Goal: Book appointment/travel/reservation

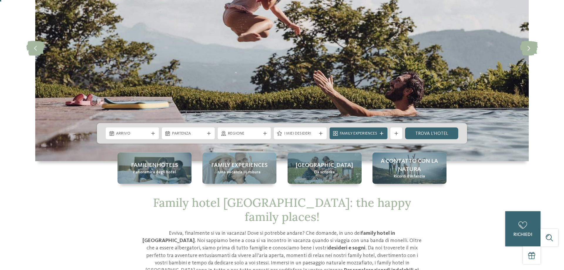
scroll to position [120, 0]
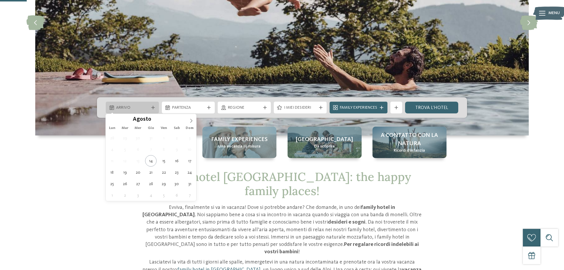
click at [153, 107] on icon at bounding box center [153, 108] width 4 height 4
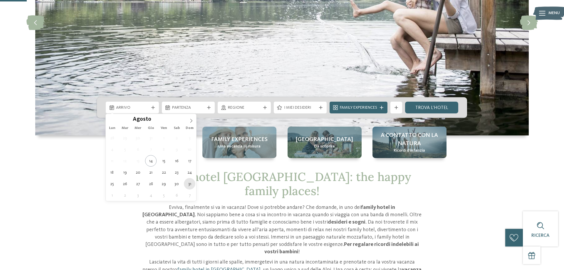
type div "31.08.2025"
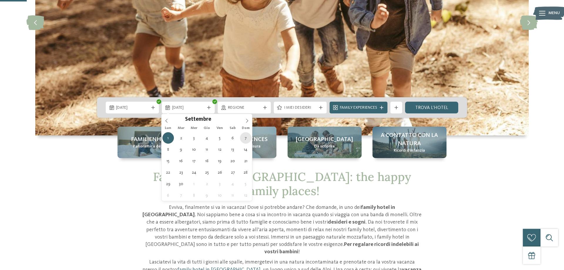
type div "07.09.2025"
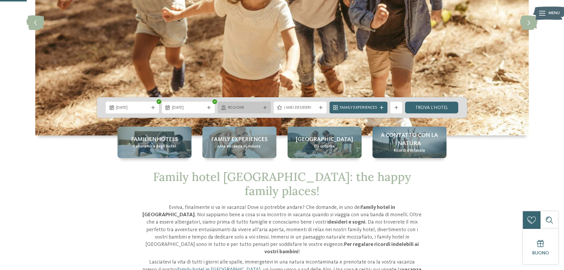
click at [266, 106] on icon at bounding box center [265, 108] width 4 height 4
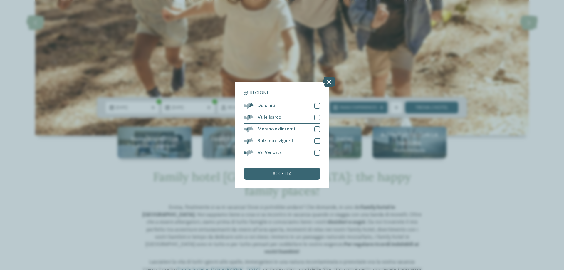
click at [329, 83] on icon at bounding box center [329, 81] width 13 height 10
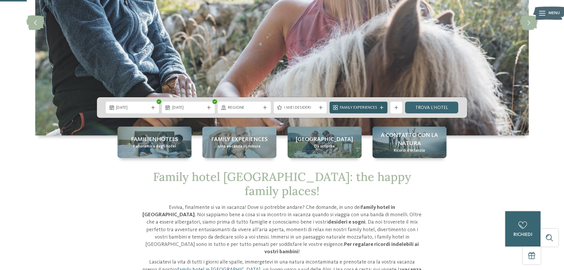
click at [383, 109] on icon at bounding box center [382, 108] width 4 height 4
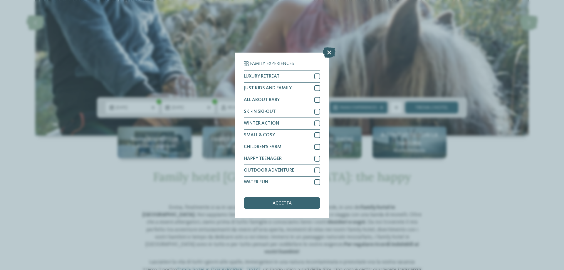
click at [331, 50] on icon at bounding box center [329, 52] width 13 height 10
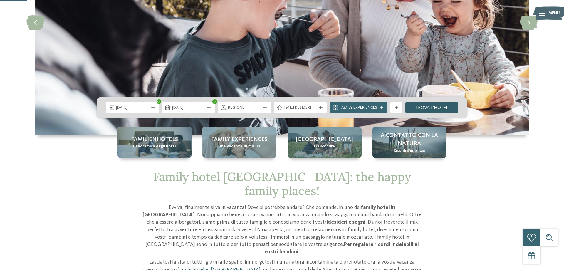
click at [428, 106] on link "trova l’hotel" at bounding box center [431, 108] width 53 height 12
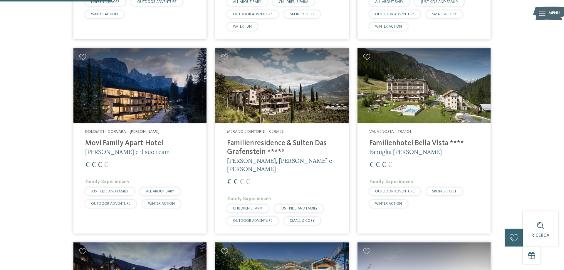
scroll to position [372, 0]
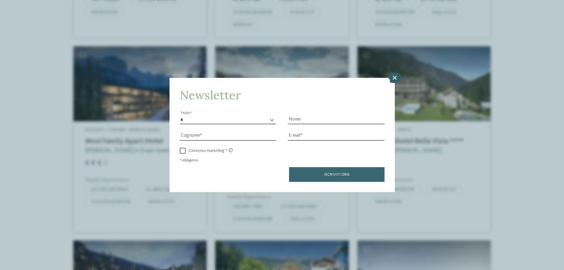
click at [394, 77] on icon at bounding box center [394, 78] width 13 height 10
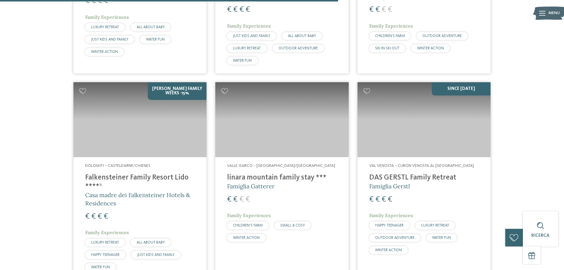
scroll to position [1092, 0]
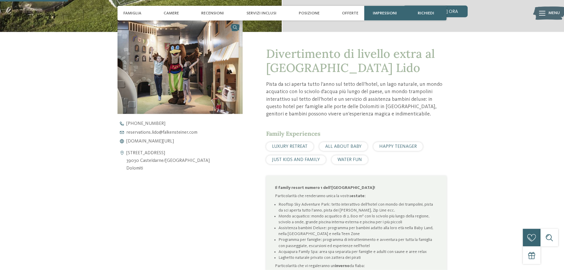
scroll to position [240, 0]
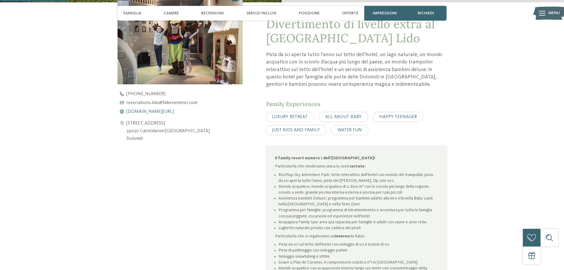
click at [147, 112] on span "[DOMAIN_NAME][URL]" at bounding box center [150, 111] width 48 height 5
